Goal: Check status: Check status

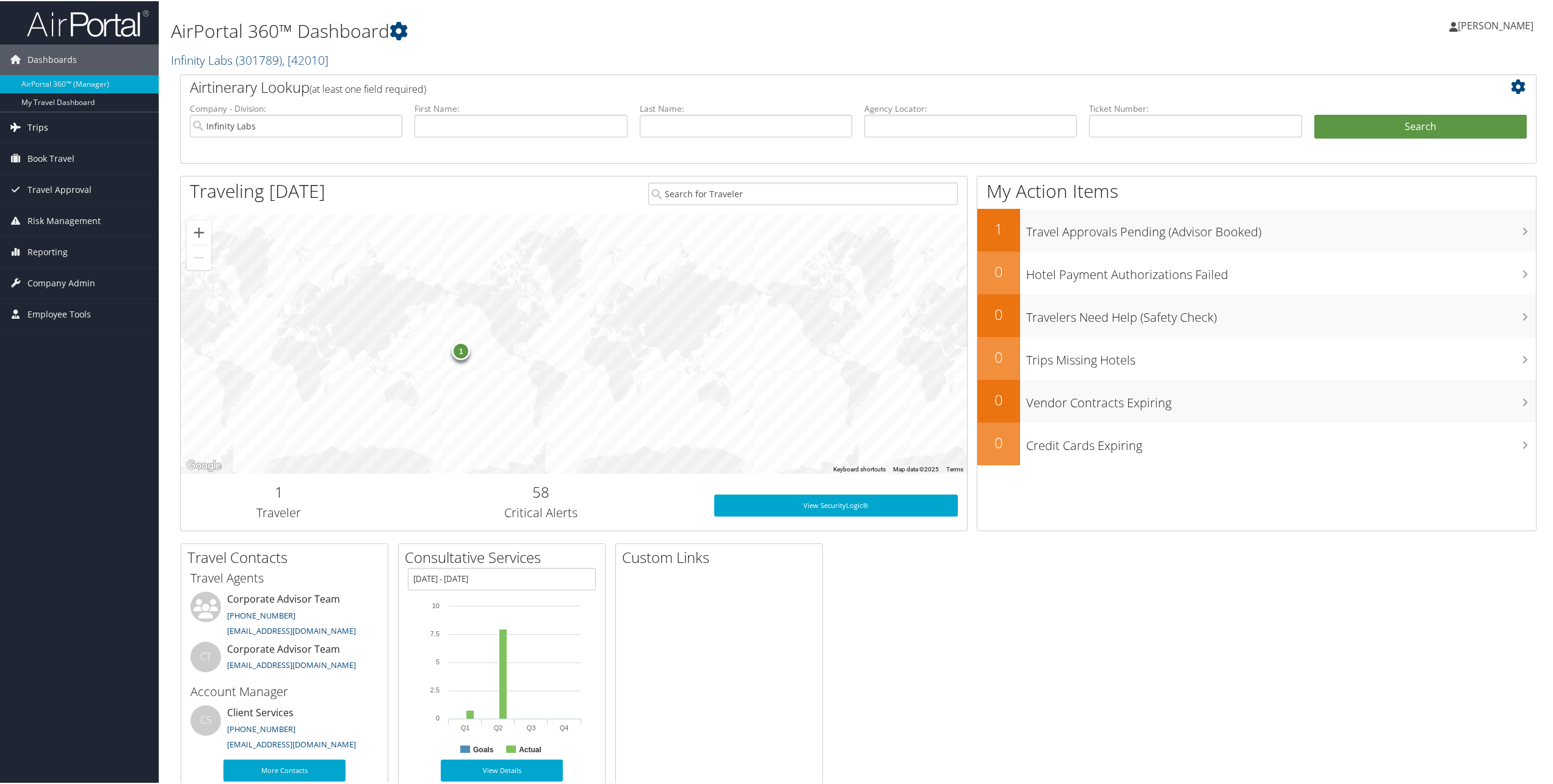
click at [35, 122] on span "Trips" at bounding box center [37, 126] width 21 height 31
click at [47, 189] on link "Past Trips" at bounding box center [79, 188] width 158 height 19
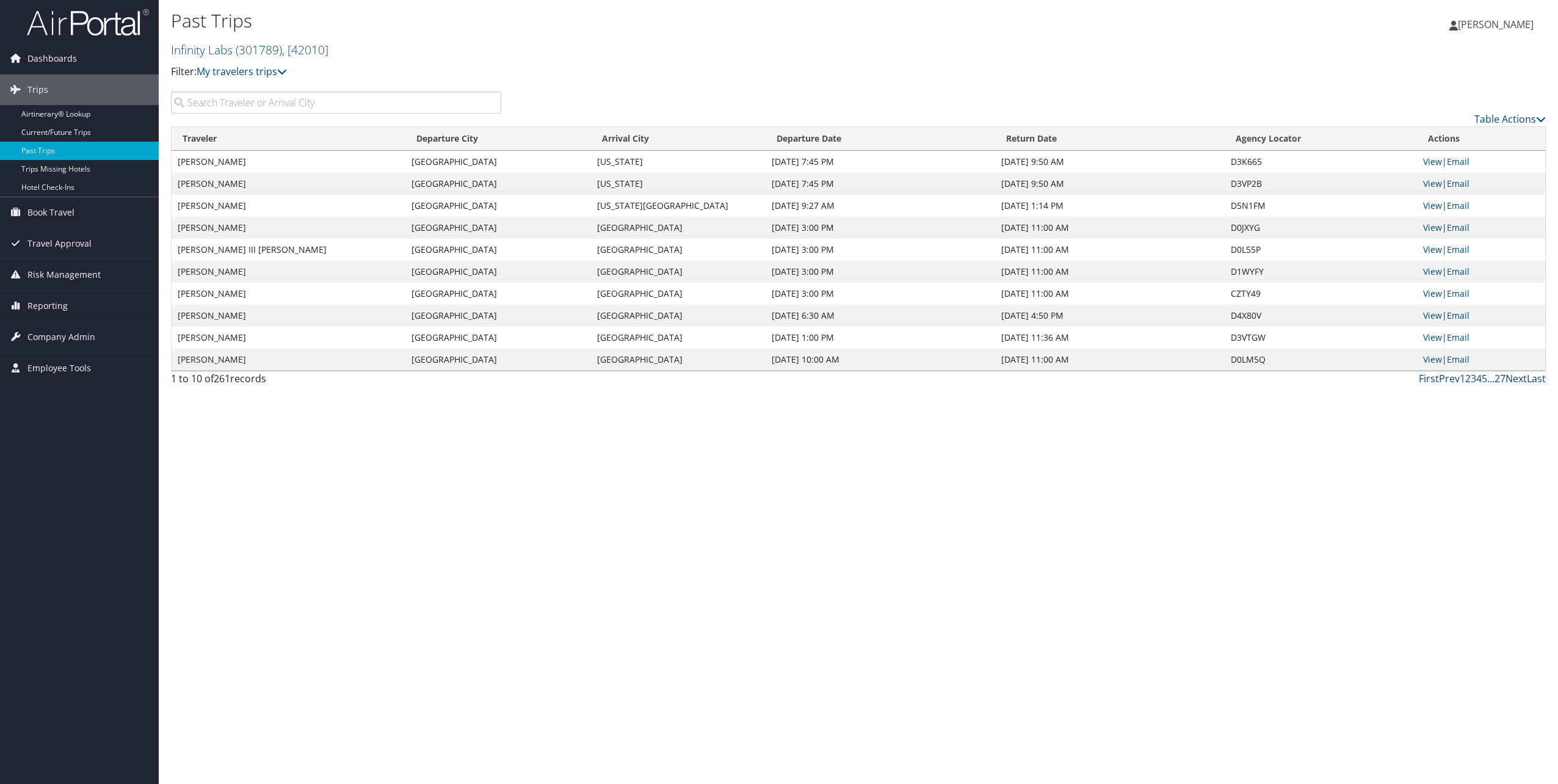
click at [333, 101] on input "search" at bounding box center [336, 102] width 330 height 22
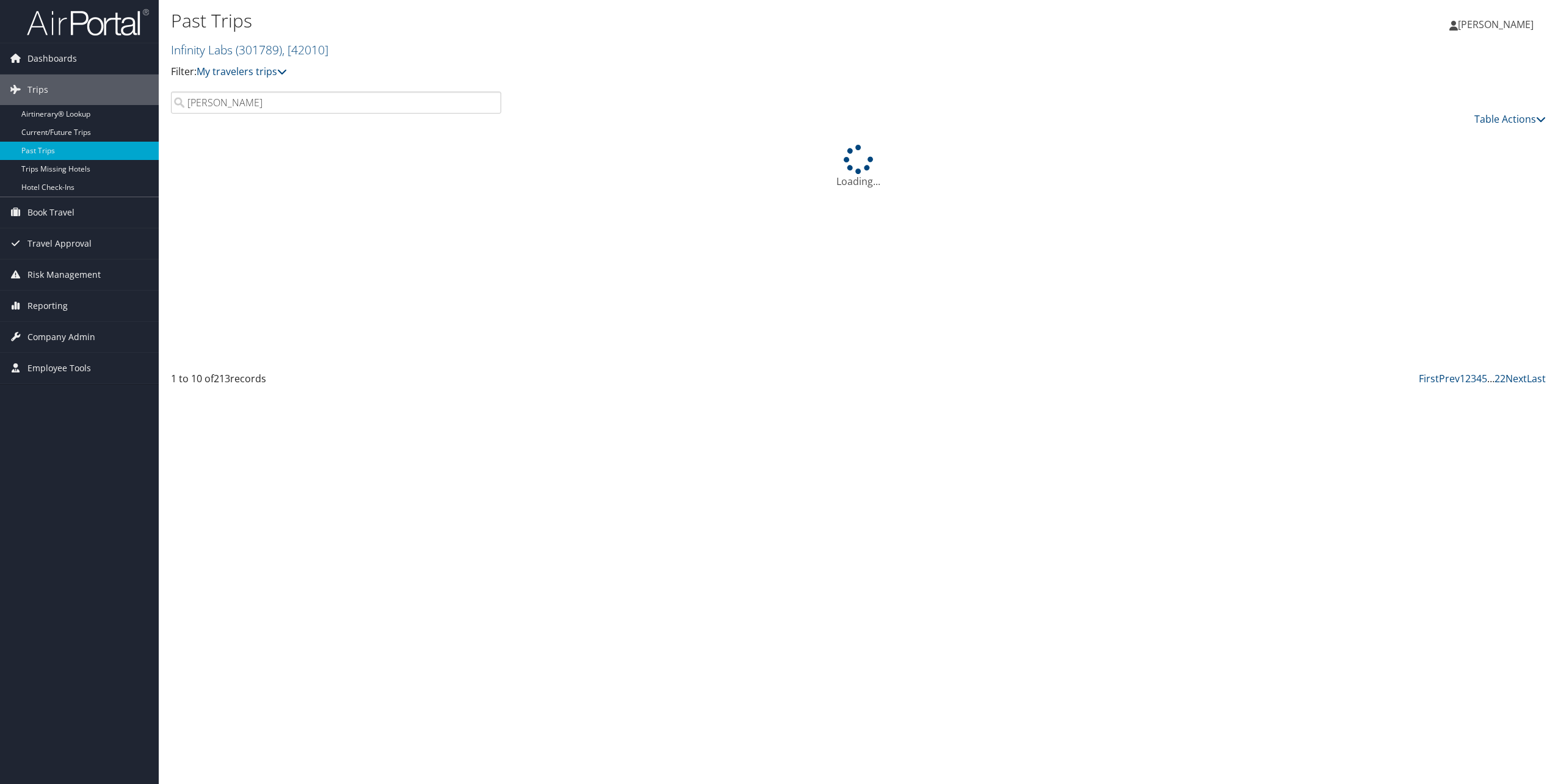
type input "lovejoy"
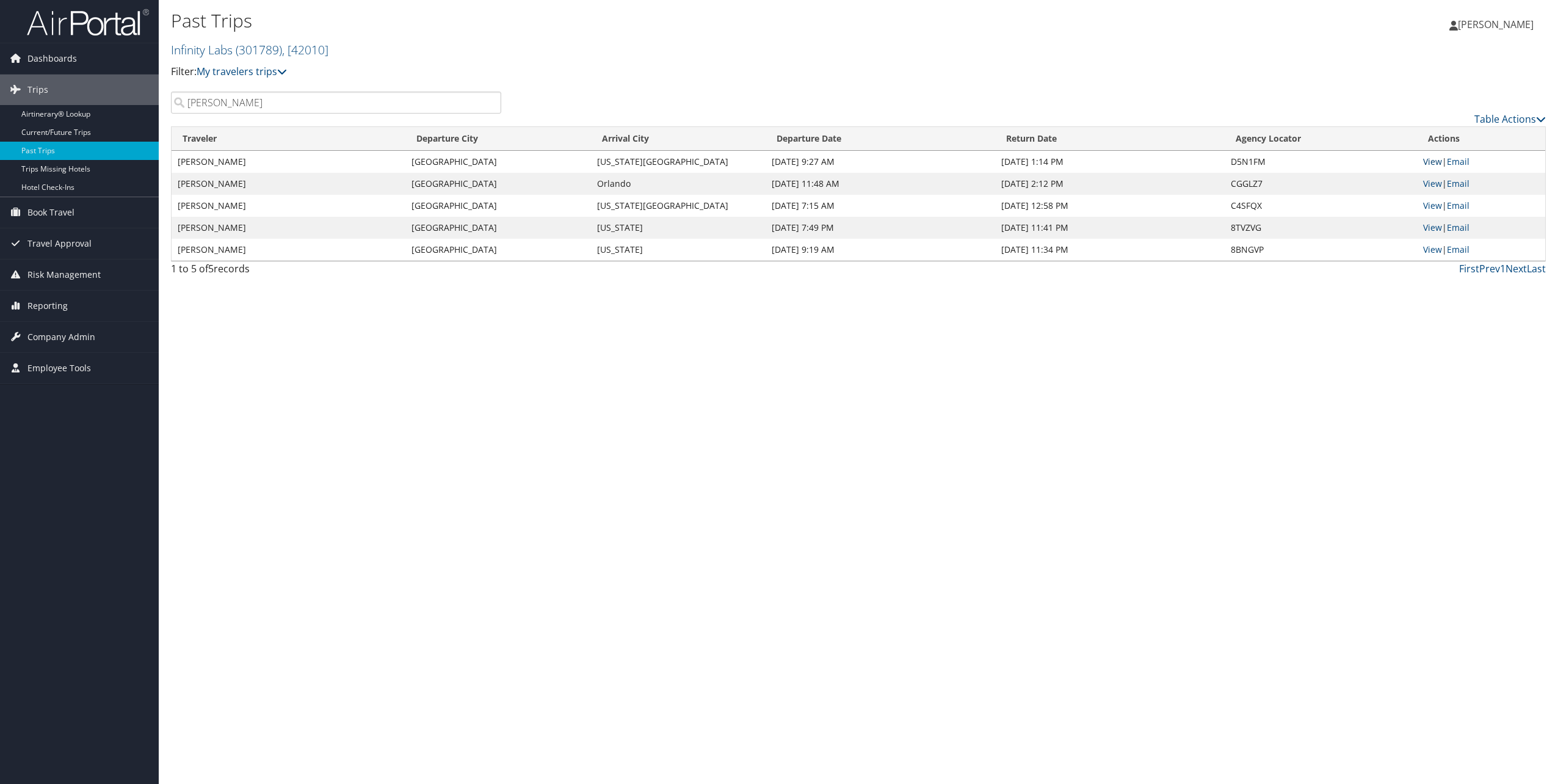
click at [1433, 163] on link "View" at bounding box center [1433, 161] width 19 height 11
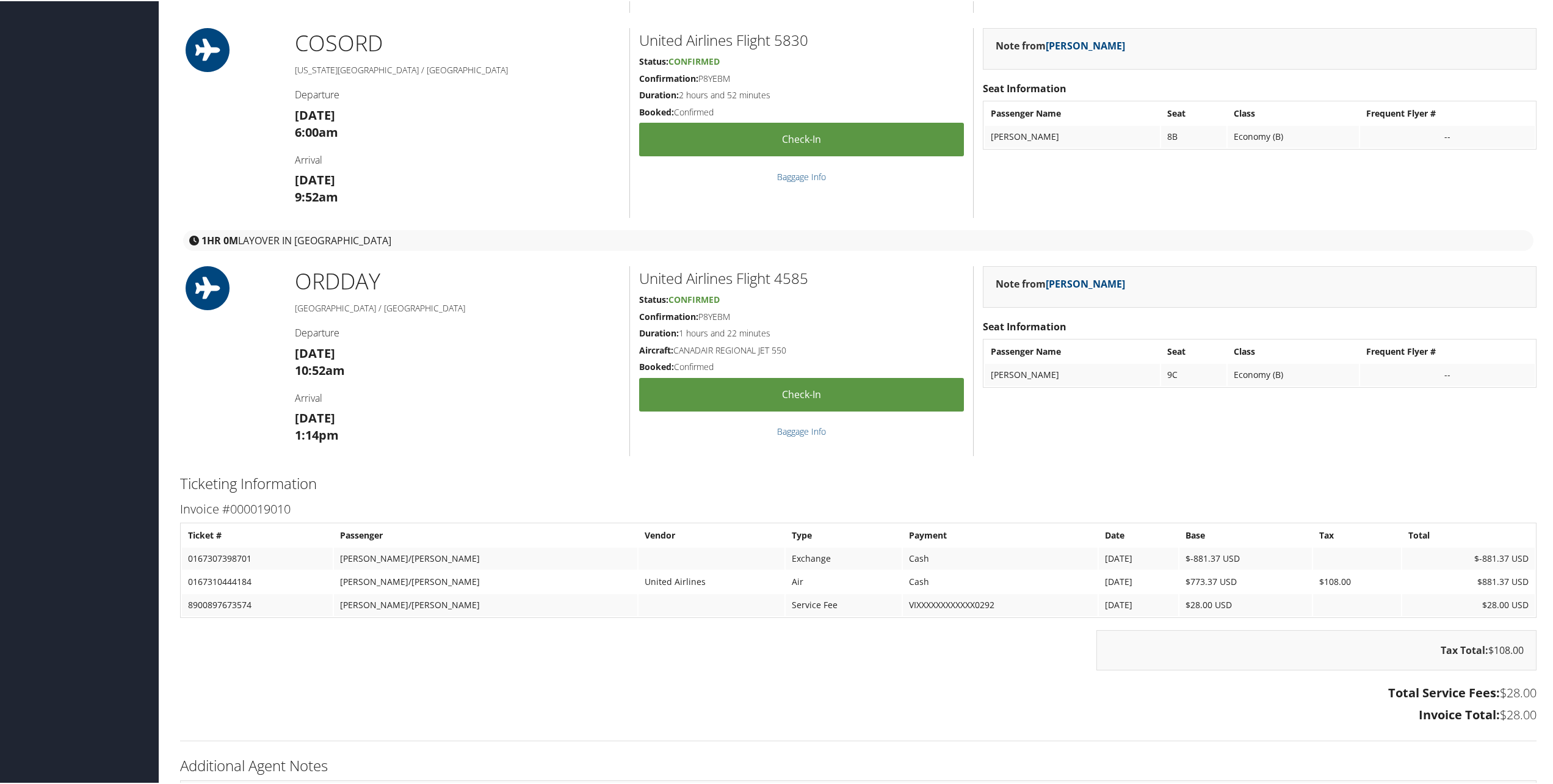
scroll to position [1354, 0]
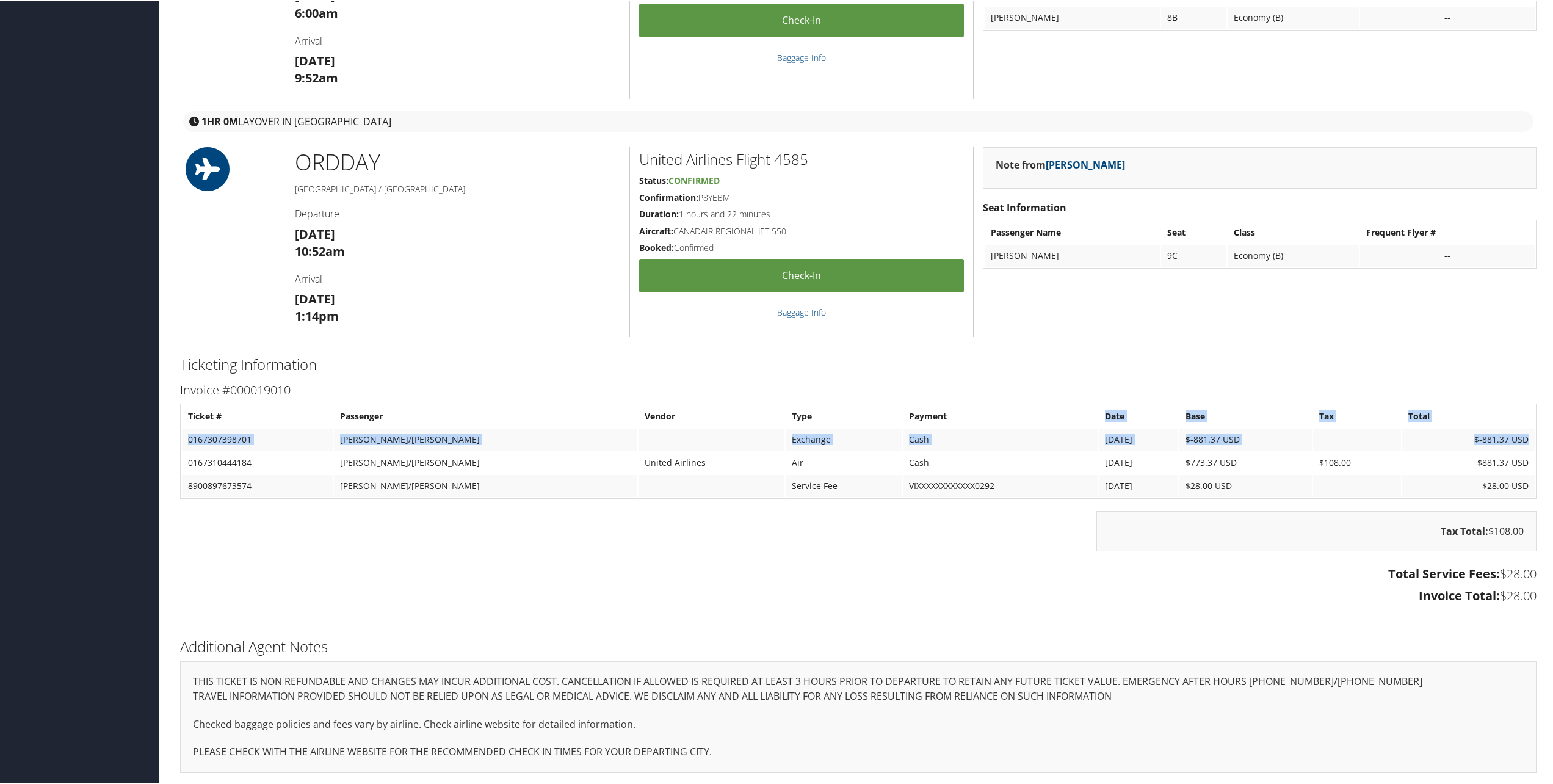
drag, startPoint x: 1039, startPoint y: 426, endPoint x: 1531, endPoint y: 446, distance: 492.4
click at [1531, 446] on table "Ticket # Passenger Vendor Type Payment Date Base Tax Total 0167307398701 LOVEJO…" at bounding box center [858, 449] width 1357 height 95
click at [1313, 459] on td "$108.00" at bounding box center [1357, 462] width 88 height 22
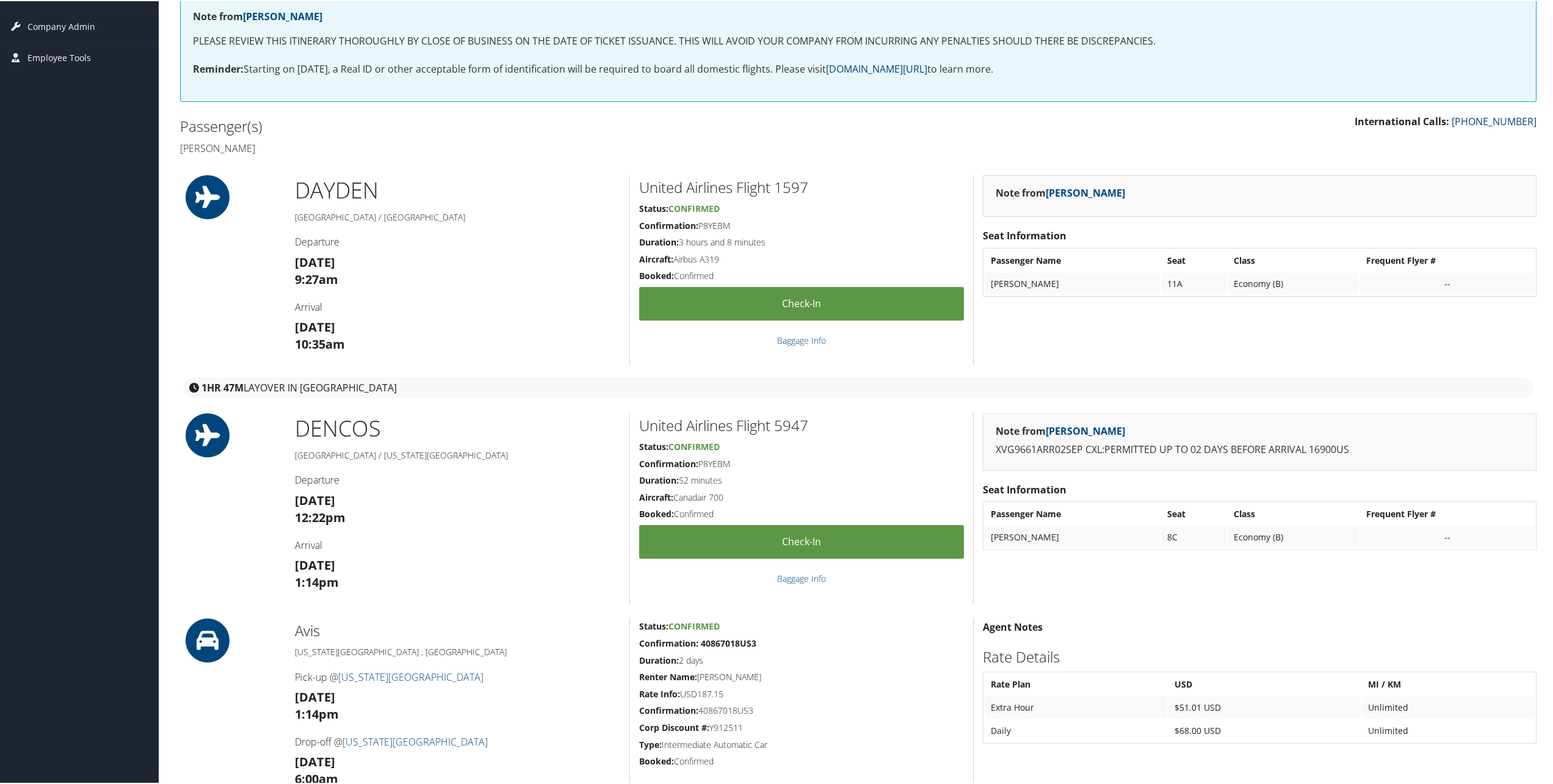
scroll to position [72, 0]
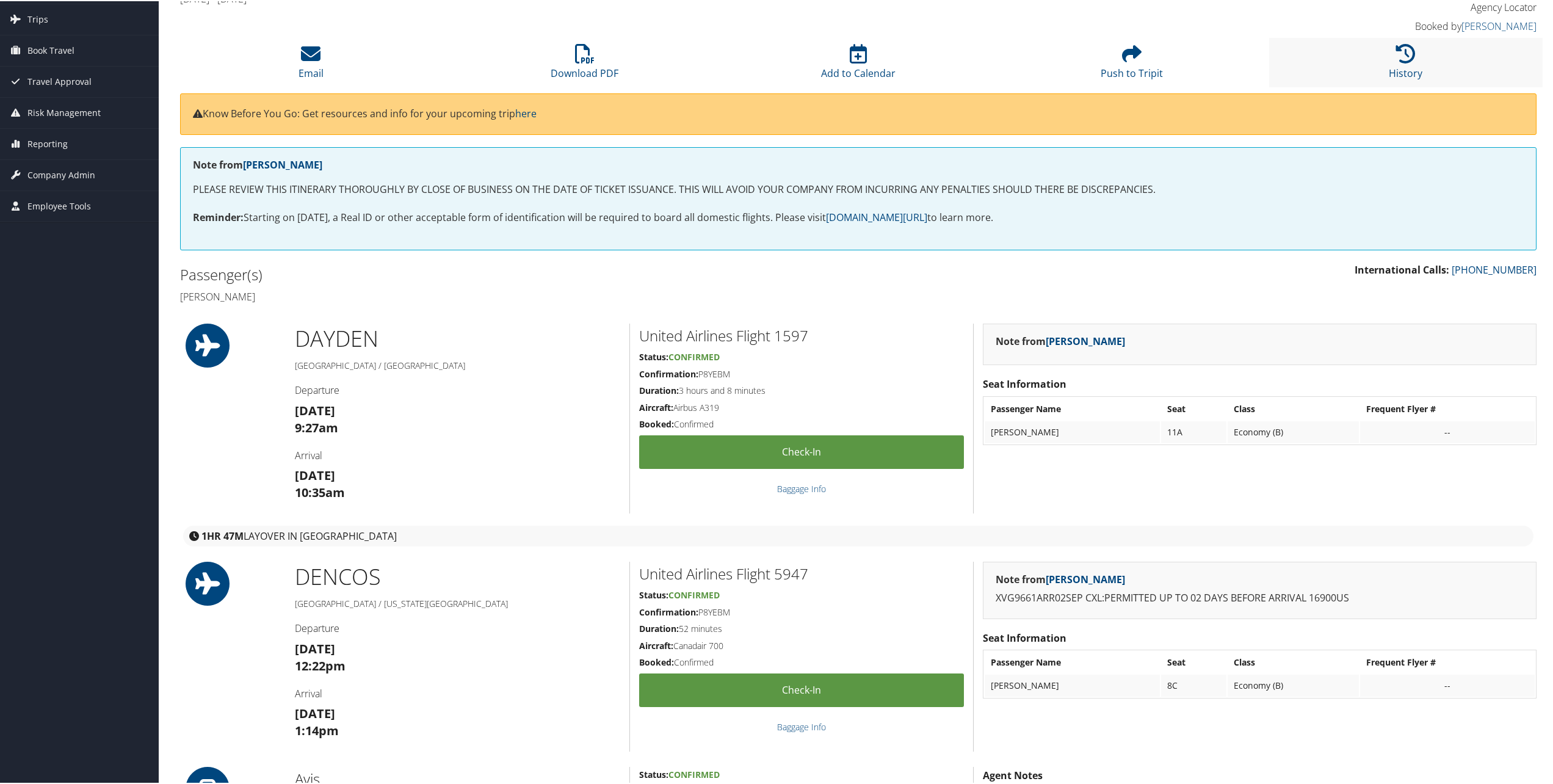
click at [1415, 37] on li "History" at bounding box center [1406, 61] width 274 height 49
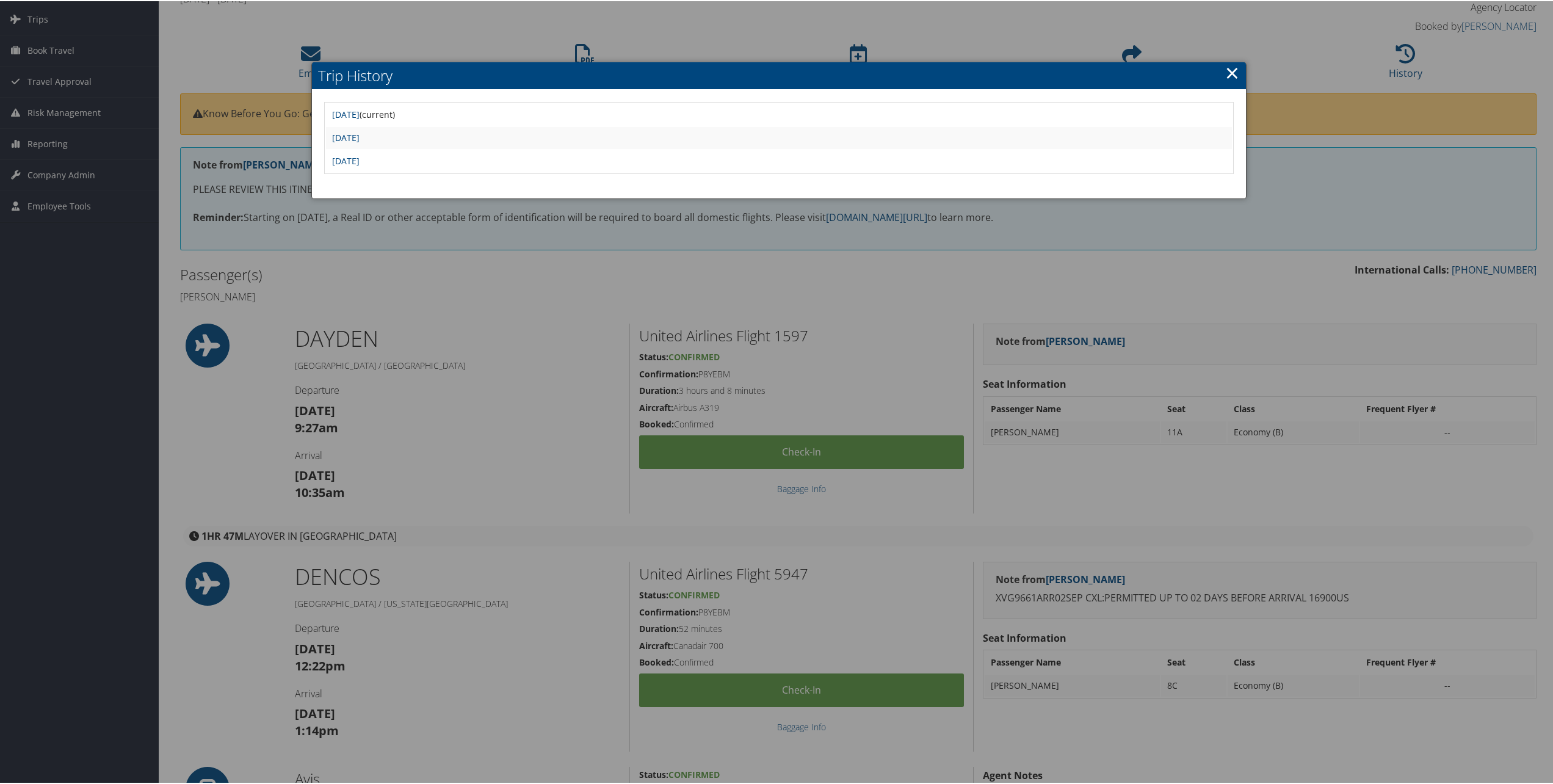
click at [411, 129] on td "Thu Aug 21 15:42:29 MDT 2025" at bounding box center [778, 136] width 905 height 22
click at [360, 133] on link "[DATE]" at bounding box center [345, 136] width 27 height 11
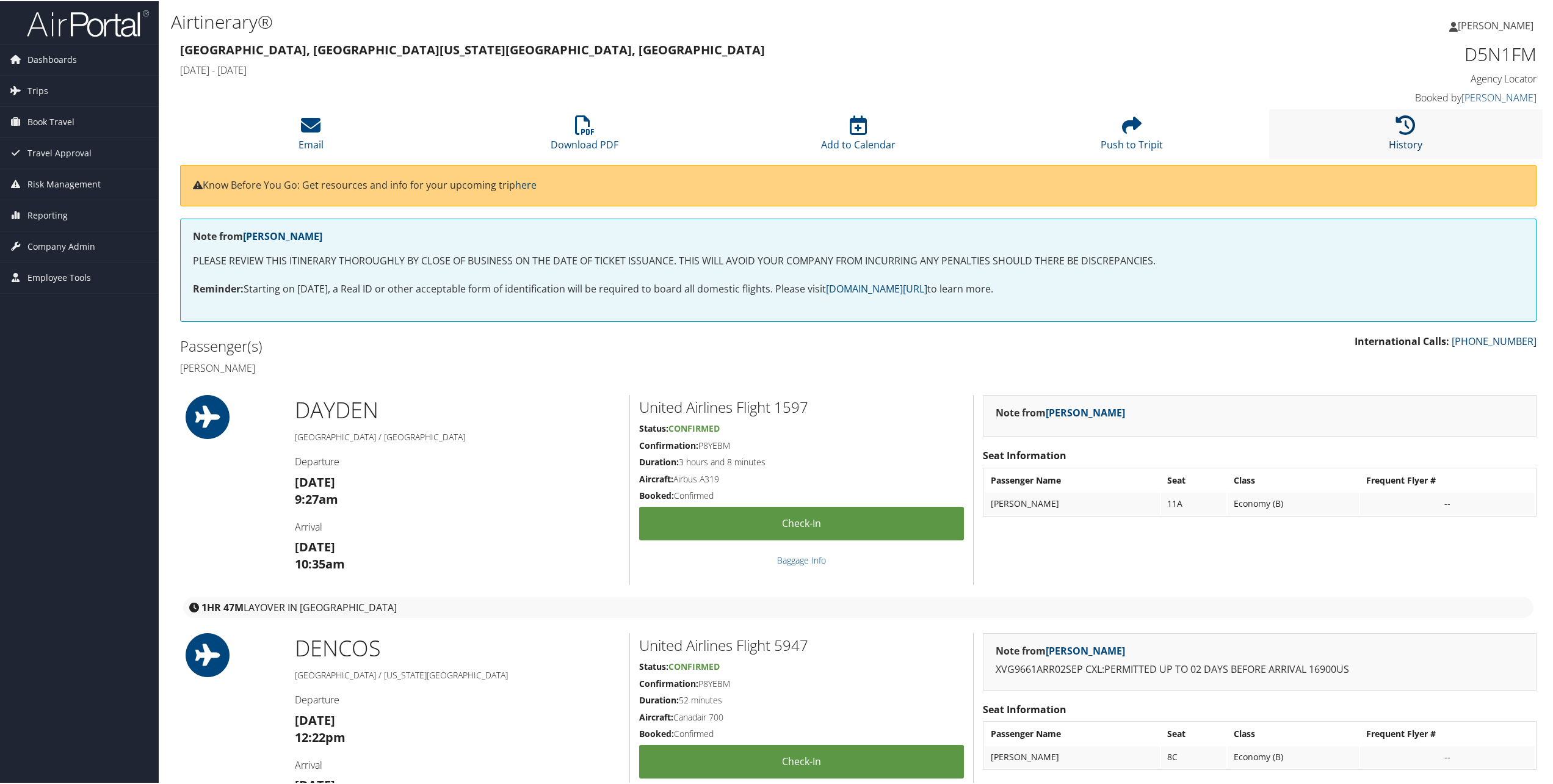
click at [1409, 140] on link "History" at bounding box center [1405, 135] width 34 height 29
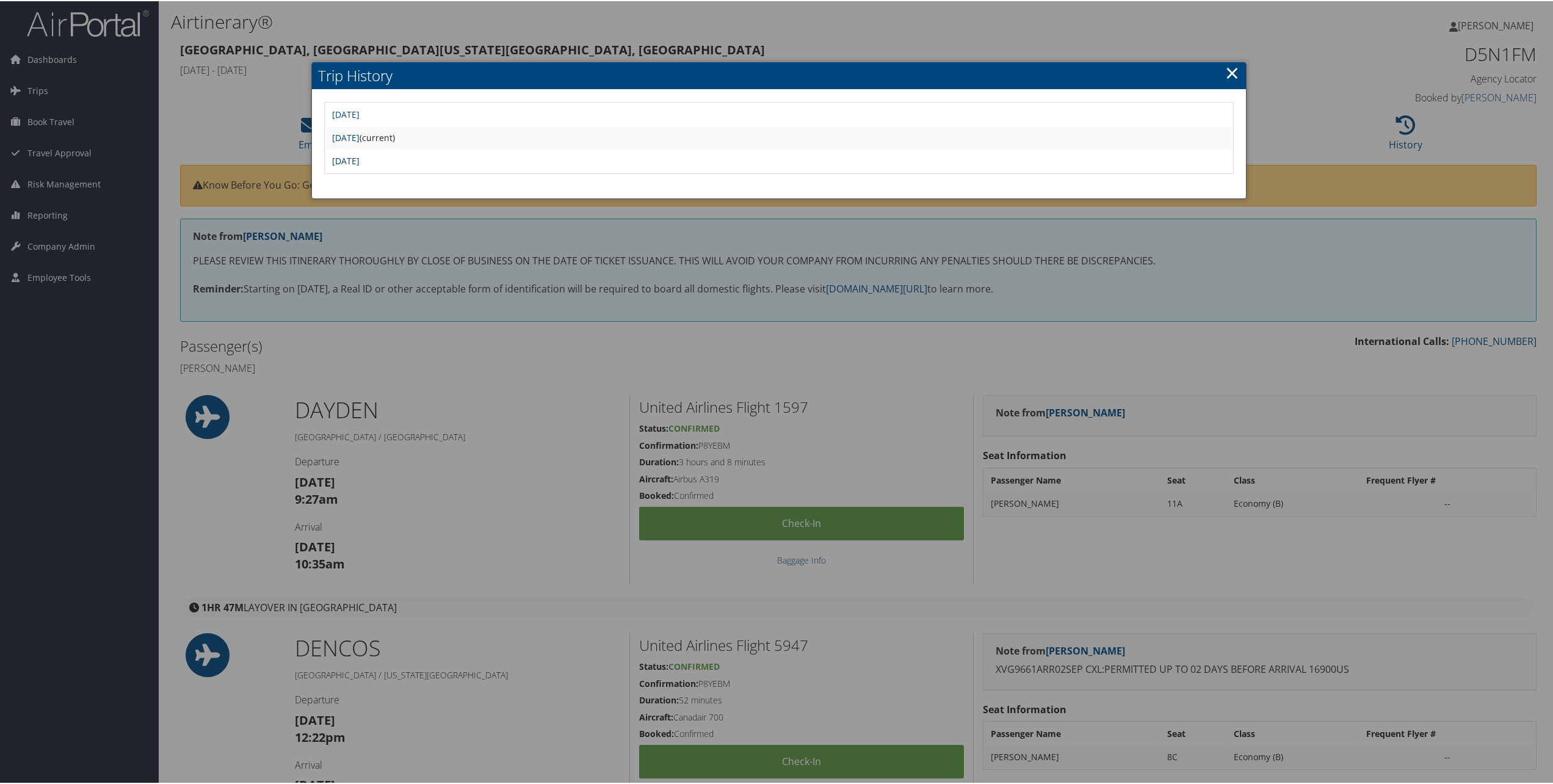
click at [360, 158] on link "Thu Aug 21 15:36:14 MDT 2025" at bounding box center [345, 160] width 27 height 11
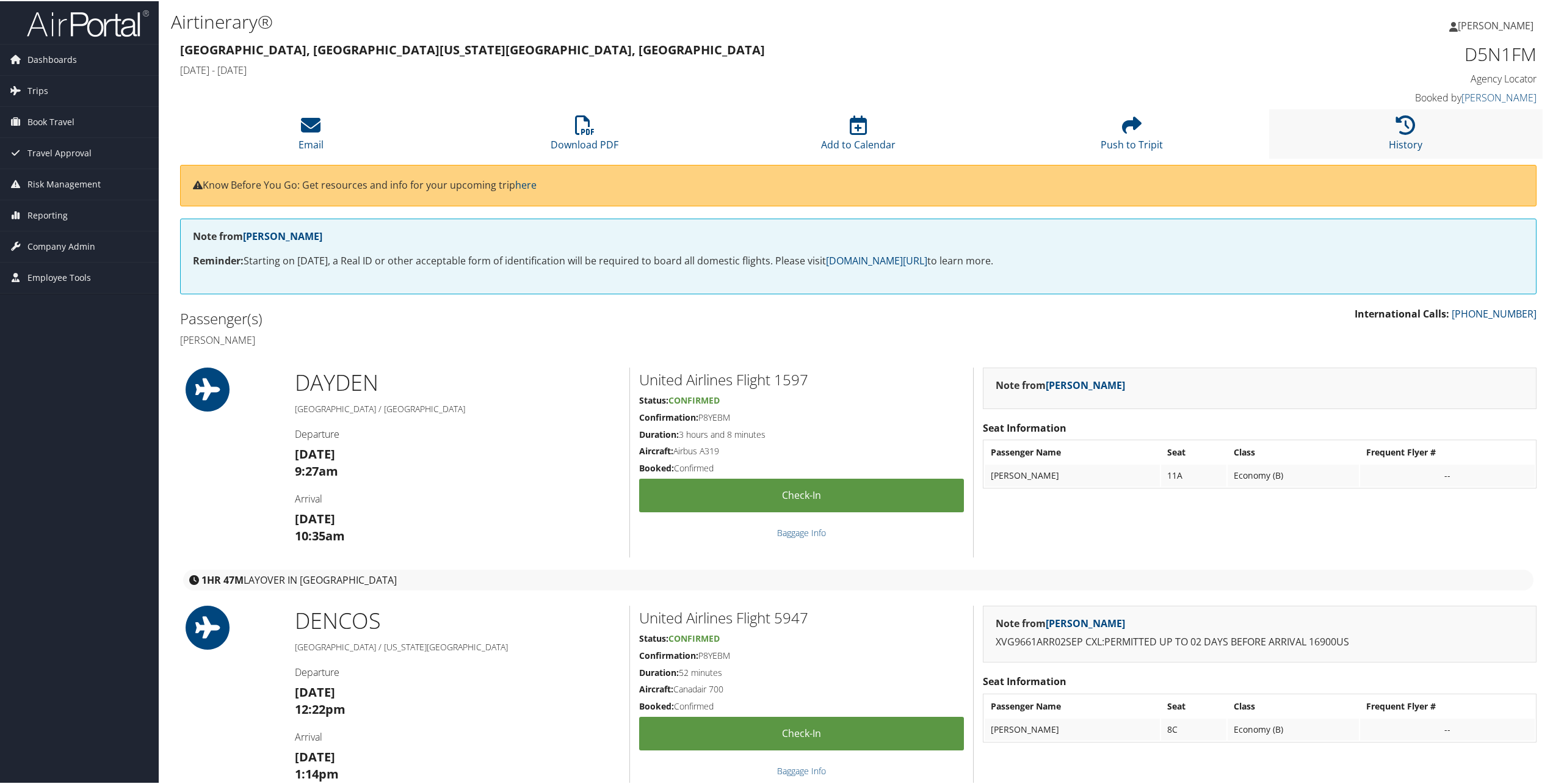
click at [1420, 133] on li "History" at bounding box center [1406, 133] width 274 height 49
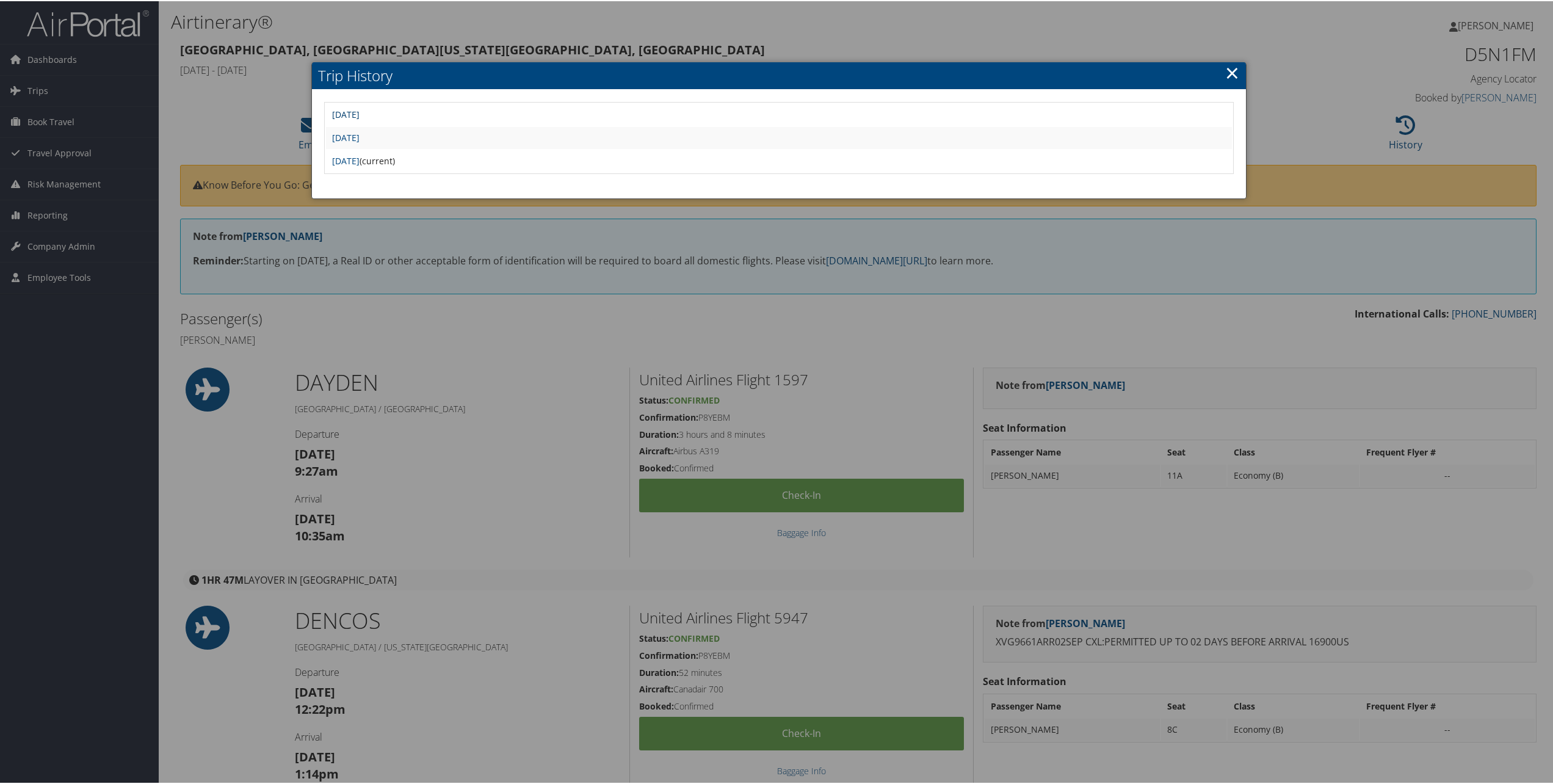
click at [360, 109] on link "Thu Aug 21 15:49:33 MDT 2025" at bounding box center [345, 113] width 27 height 11
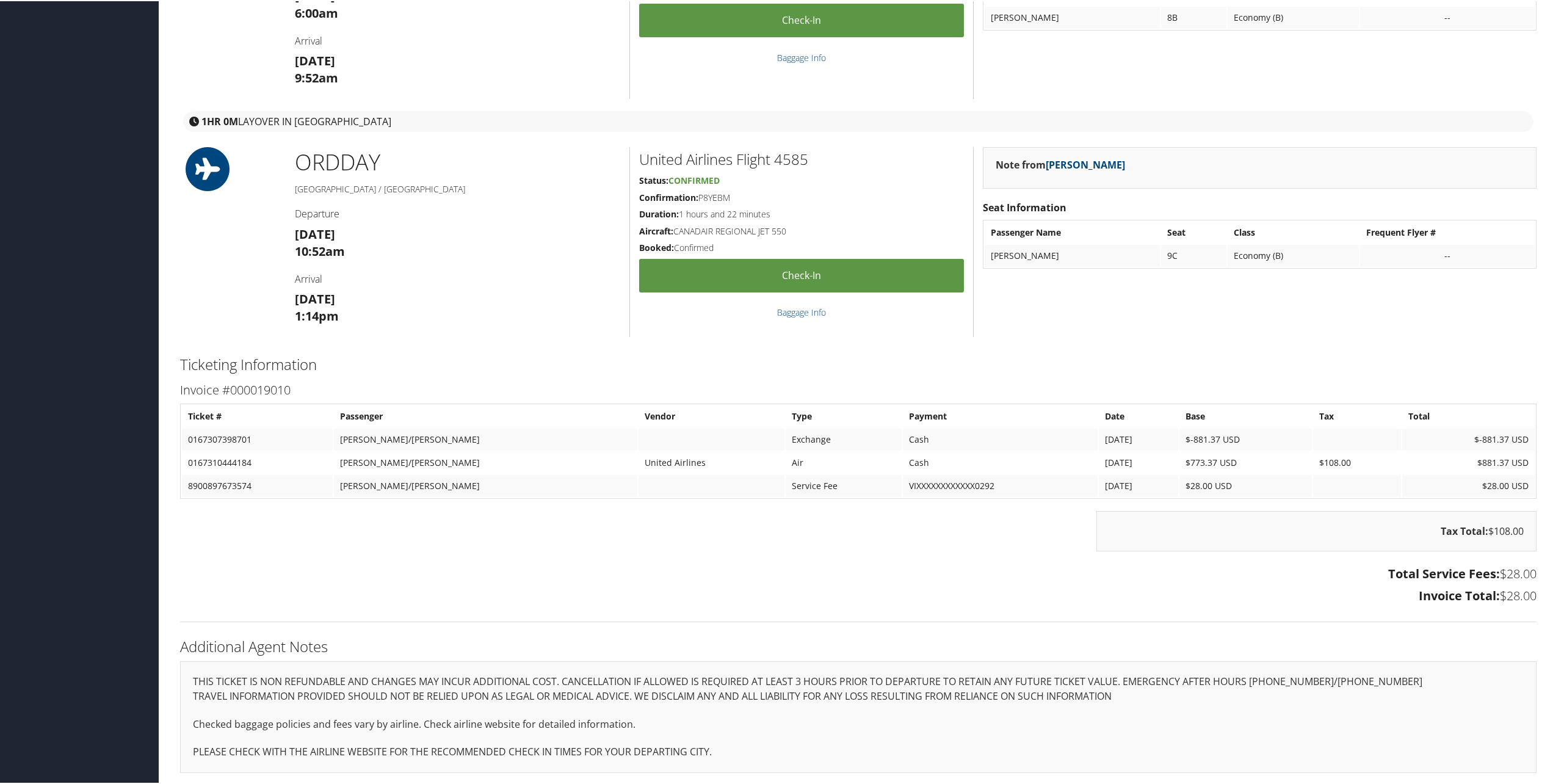
scroll to position [1354, 0]
drag, startPoint x: 1499, startPoint y: 432, endPoint x: 1514, endPoint y: 464, distance: 35.3
click at [1514, 464] on tbody "Ticket # Passenger Vendor Type Payment Date Base Tax Total 0167307398701 [PERSO…" at bounding box center [859, 450] width 1353 height 92
